Goal: Transaction & Acquisition: Book appointment/travel/reservation

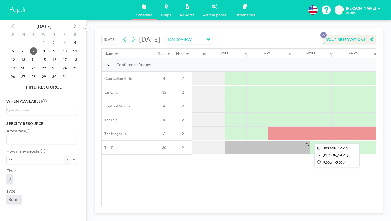
scroll to position [0, 302]
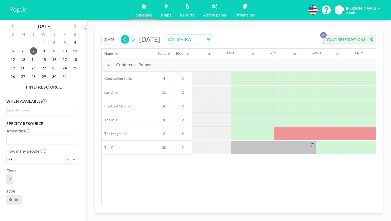
click at [121, 35] on button at bounding box center [125, 39] width 9 height 9
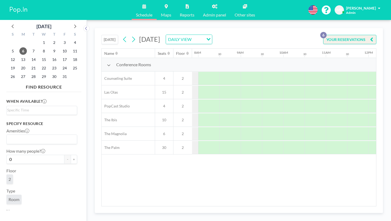
scroll to position [0, 335]
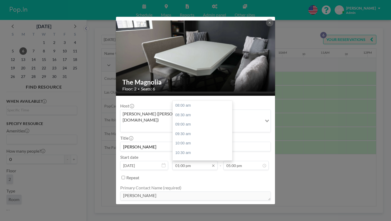
scroll to position [102, 0]
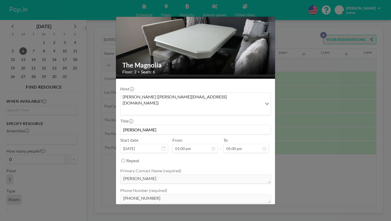
click at [297, 161] on div "The Magnolia Floor: 2 • Seats: 6 Host [PERSON_NAME] ([PERSON_NAME][EMAIL_ADDRES…" at bounding box center [195, 110] width 391 height 221
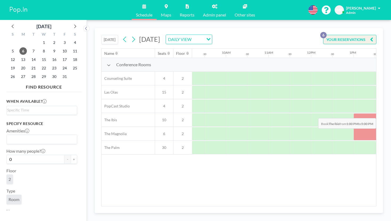
scroll to position [0, 393]
drag, startPoint x: 279, startPoint y: 101, endPoint x: 342, endPoint y: 98, distance: 62.8
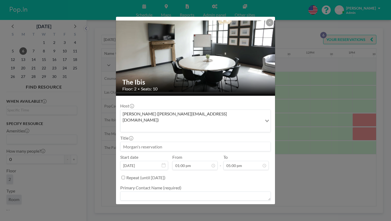
click at [149, 142] on input at bounding box center [196, 146] width 150 height 9
type input "[PERSON_NAME]"
click at [223, 192] on textarea at bounding box center [195, 196] width 151 height 9
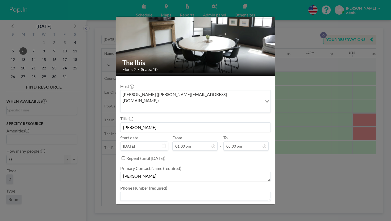
type textarea "[PERSON_NAME]"
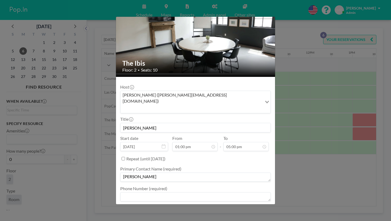
scroll to position [18, 0]
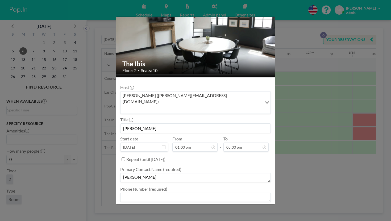
type textarea "ADD TABLE TO ROOM"
click at [163, 193] on textarea at bounding box center [195, 197] width 151 height 9
paste textarea "[PHONE_NUMBER]"
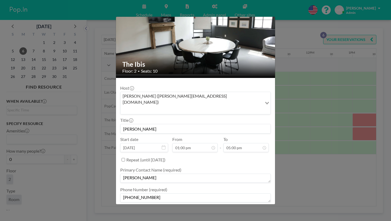
type textarea "[PHONE_NUMBER]"
click at [175, 213] on textarea at bounding box center [195, 217] width 151 height 9
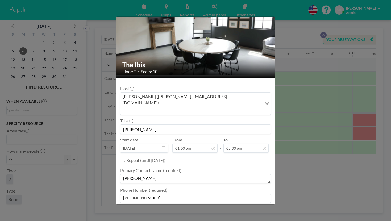
type textarea "-"
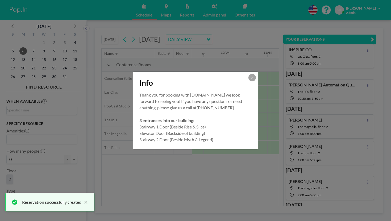
scroll to position [9, 0]
click at [251, 79] on icon at bounding box center [252, 77] width 3 height 3
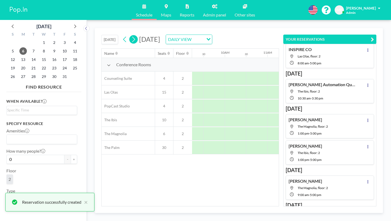
click at [131, 35] on icon at bounding box center [133, 39] width 5 height 8
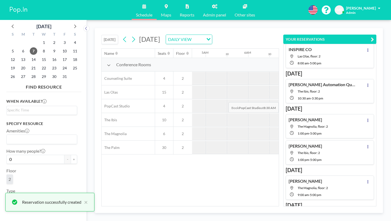
scroll to position [0, 259]
click at [374, 36] on icon "button" at bounding box center [372, 39] width 3 height 6
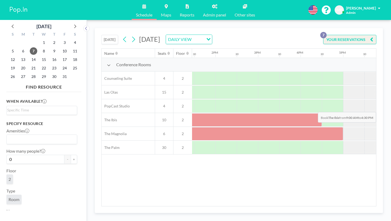
scroll to position [0, 573]
drag, startPoint x: 219, startPoint y: 96, endPoint x: 164, endPoint y: 96, distance: 54.5
click at [164, 113] on div at bounding box center [172, 119] width 341 height 13
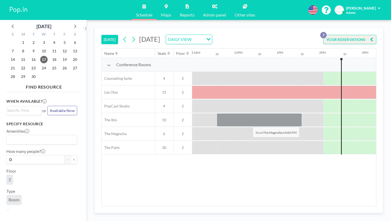
scroll to position [0, 467]
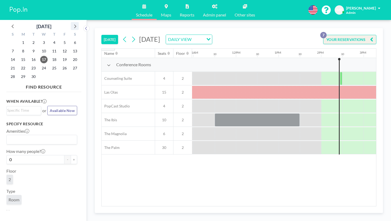
click at [71, 25] on icon at bounding box center [74, 26] width 7 height 7
click at [19, 47] on span "6" at bounding box center [22, 50] width 7 height 7
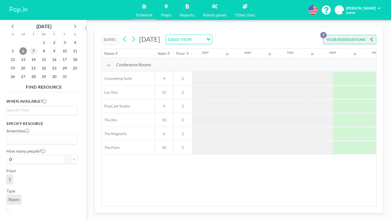
scroll to position [0, 259]
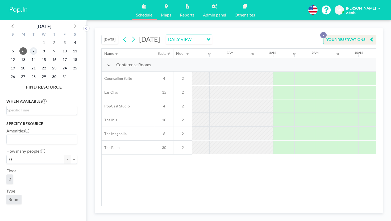
click at [30, 47] on span "7" at bounding box center [33, 50] width 7 height 7
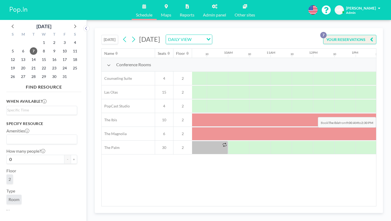
scroll to position [0, 395]
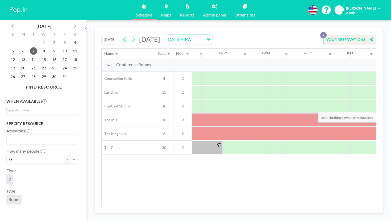
click at [342, 113] on div at bounding box center [350, 119] width 341 height 13
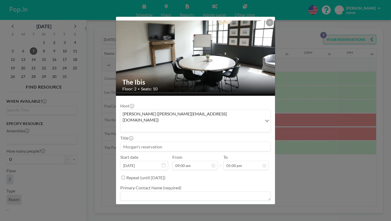
click at [181, 142] on input at bounding box center [196, 146] width 150 height 9
type input "[PERSON_NAME]"
click at [168, 192] on textarea at bounding box center [195, 196] width 151 height 9
type textarea "[PERSON_NAME]"
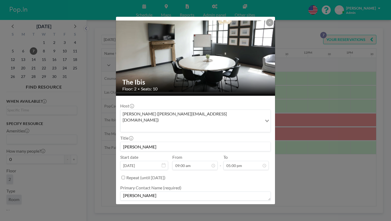
click at [163, 211] on textarea at bounding box center [195, 215] width 151 height 9
paste textarea "[PHONE_NUMBER]"
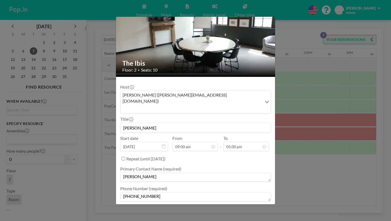
type textarea "[PHONE_NUMBER]"
click at [153, 212] on textarea at bounding box center [195, 216] width 151 height 9
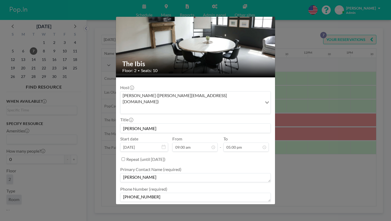
type textarea "-"
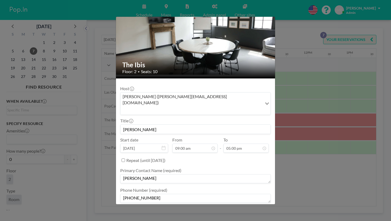
scroll to position [17, 0]
type textarea "ADD TABLE"
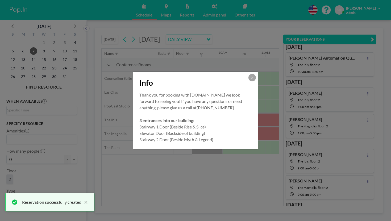
scroll to position [38, 0]
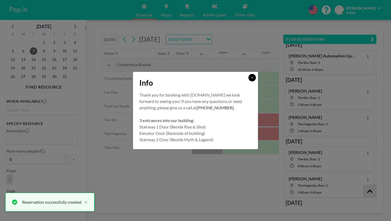
click at [251, 79] on icon at bounding box center [252, 77] width 3 height 3
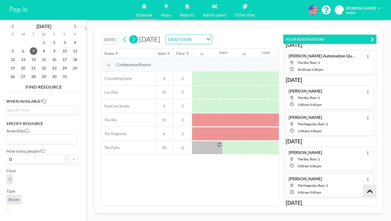
click at [129, 35] on button at bounding box center [133, 39] width 9 height 9
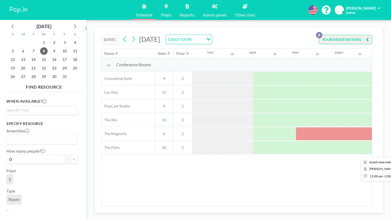
scroll to position [0, 280]
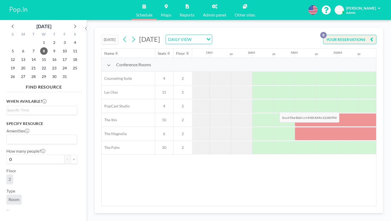
drag, startPoint x: 191, startPoint y: 100, endPoint x: 278, endPoint y: 99, distance: 87.0
click at [295, 113] on div at bounding box center [359, 119] width 128 height 13
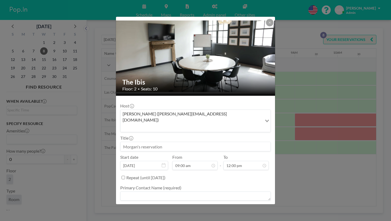
click at [211, 142] on input at bounding box center [196, 146] width 150 height 9
type input "[PERSON_NAME]"
click at [189, 192] on textarea at bounding box center [195, 196] width 151 height 9
type textarea "[PERSON_NAME]"
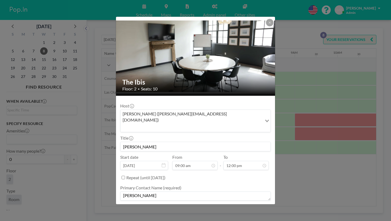
click at [197, 211] on textarea at bounding box center [195, 215] width 151 height 9
paste textarea "[PHONE_NUMBER]"
type textarea "[PHONE_NUMBER]"
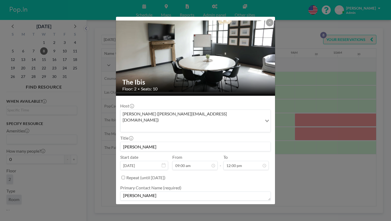
type textarea "-"
type textarea "a"
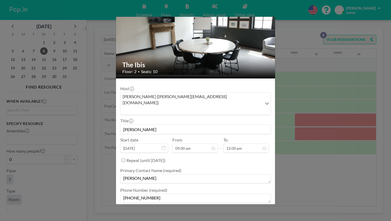
type textarea "ADD TABLE"
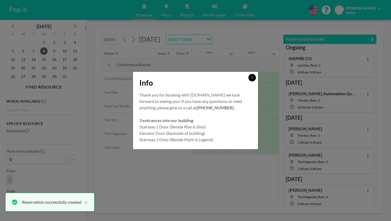
scroll to position [0, 0]
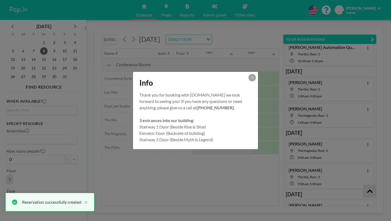
click at [247, 81] on div "Info Thank you for booking with Pop.In we look forward to seeing you! If you ha…" at bounding box center [195, 110] width 391 height 221
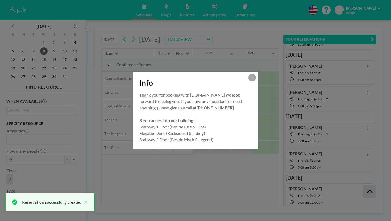
scroll to position [63, 0]
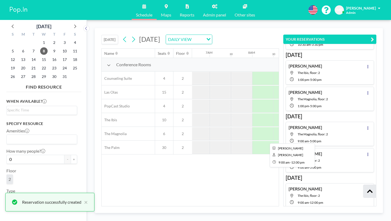
click at [295, 127] on div at bounding box center [359, 133] width 128 height 13
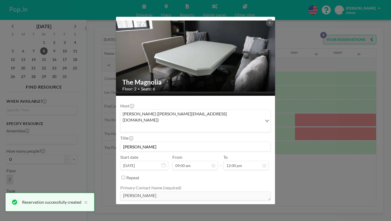
scroll to position [17, 0]
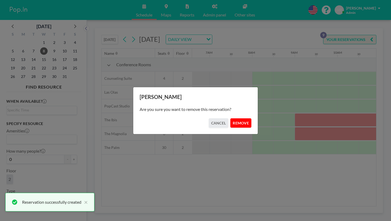
click at [232, 120] on button "REMOVE" at bounding box center [240, 122] width 21 height 9
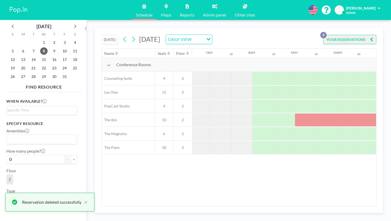
click at [101, 35] on div "TODAY Wednesday, October 8, 2025 DAILY VIEW Loading..." at bounding box center [156, 40] width 111 height 10
click at [122, 35] on icon at bounding box center [124, 39] width 5 height 8
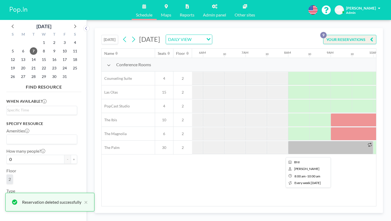
scroll to position [0, 259]
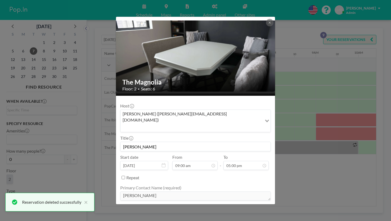
scroll to position [17, 0]
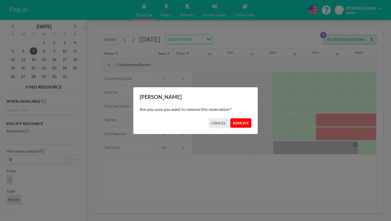
click at [230, 119] on button "REMOVE" at bounding box center [240, 122] width 21 height 9
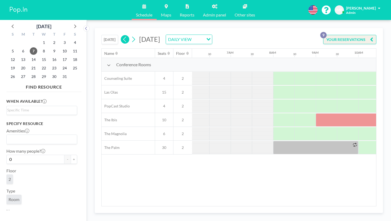
click at [121, 35] on button at bounding box center [125, 39] width 9 height 9
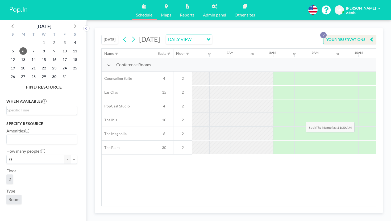
scroll to position [0, 305]
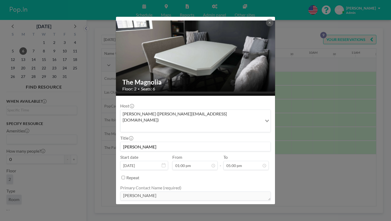
scroll to position [17, 0]
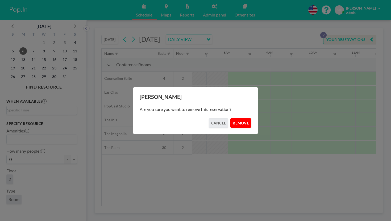
click at [237, 119] on button "REMOVE" at bounding box center [240, 122] width 21 height 9
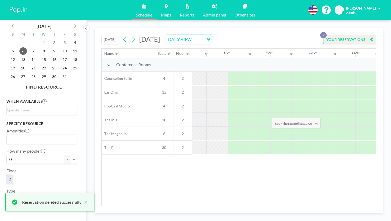
scroll to position [0, 498]
